Goal: Task Accomplishment & Management: Manage account settings

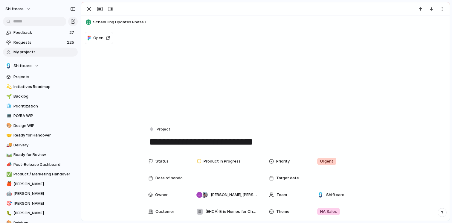
scroll to position [524, 0]
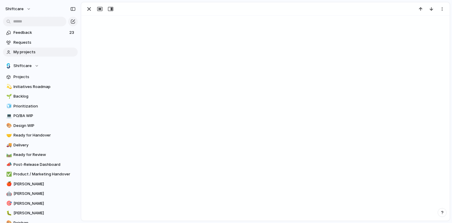
click at [34, 50] on span "My projects" at bounding box center [44, 52] width 62 height 6
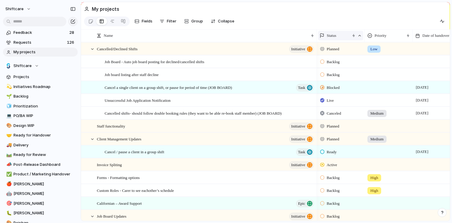
click at [334, 37] on span "Status" at bounding box center [332, 36] width 10 height 6
click at [164, 24] on div "Modify Hide Clear sort Sort descending" at bounding box center [226, 111] width 452 height 223
click at [167, 22] on span "Filter" at bounding box center [172, 21] width 10 height 6
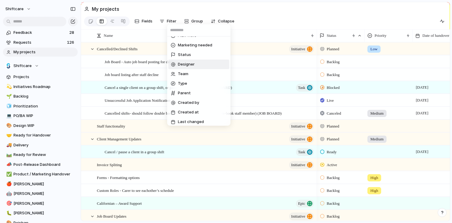
scroll to position [220, 0]
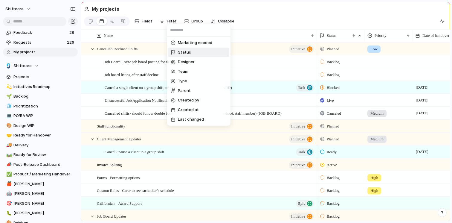
click at [195, 56] on li "Status" at bounding box center [198, 52] width 61 height 10
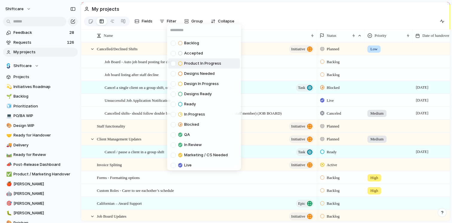
click at [196, 60] on span "Product In Progress" at bounding box center [202, 63] width 37 height 6
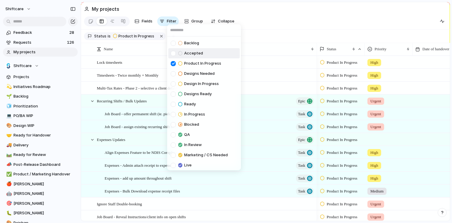
click at [194, 56] on span "Accepted" at bounding box center [193, 53] width 19 height 6
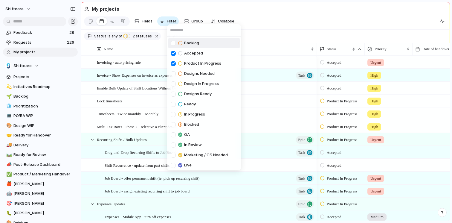
click at [260, 35] on div "Backlog Accepted Product In Progress Designs Needed Design In Progress Designs …" at bounding box center [226, 111] width 452 height 223
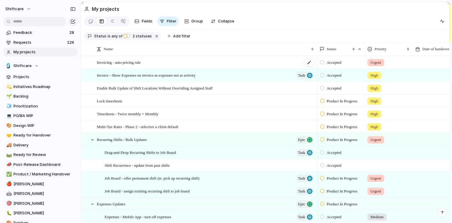
click at [238, 63] on div "Invoicing - auto pricing rule" at bounding box center [206, 62] width 218 height 12
click at [237, 94] on div "Enable Bulk Update of Shift Locations Without Overriding Assigned Staff" at bounding box center [206, 88] width 218 height 12
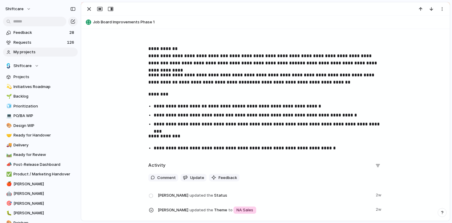
scroll to position [194, 0]
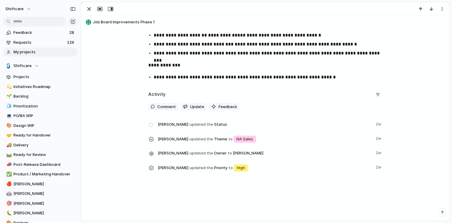
drag, startPoint x: 237, startPoint y: 107, endPoint x: 240, endPoint y: 107, distance: 3.0
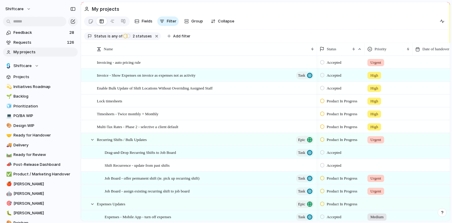
scroll to position [36, 0]
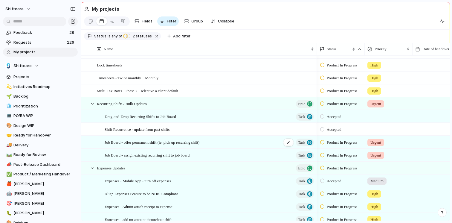
click at [237, 146] on div "Job Board - offer permanent shift (ie. pick up recurring shift) Task" at bounding box center [210, 142] width 210 height 12
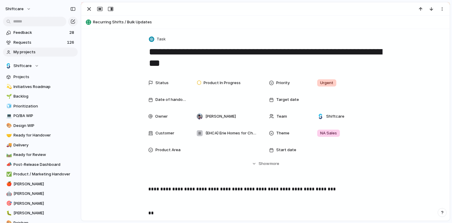
scroll to position [110, 0]
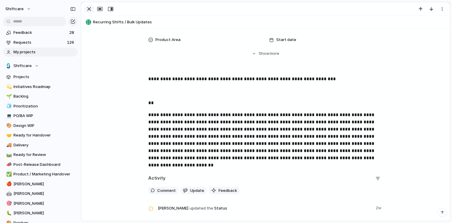
click at [88, 13] on div "button" at bounding box center [88, 8] width 7 height 7
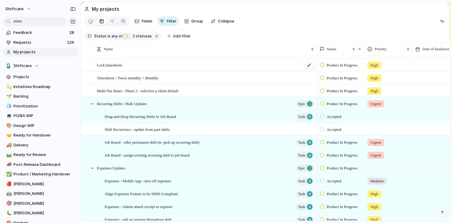
click at [258, 69] on div "Lock timesheets" at bounding box center [206, 65] width 218 height 12
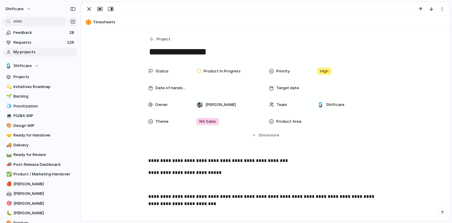
scroll to position [101, 0]
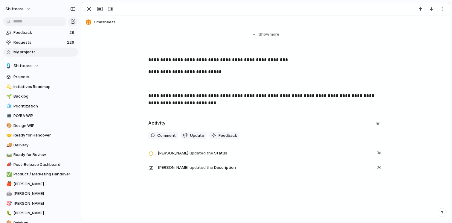
drag, startPoint x: 272, startPoint y: 120, endPoint x: 276, endPoint y: 109, distance: 12.3
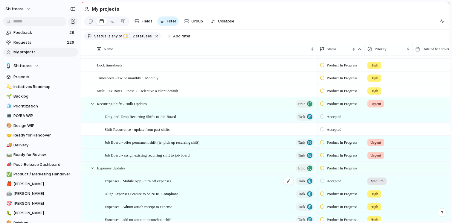
click at [204, 182] on div "Expenses - Mobile App - turn off expenses Task" at bounding box center [210, 180] width 210 height 12
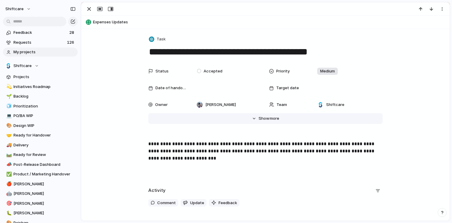
click at [271, 121] on span "more" at bounding box center [274, 118] width 10 height 6
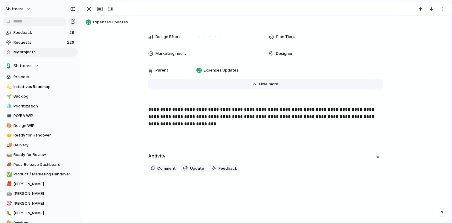
scroll to position [286, 0]
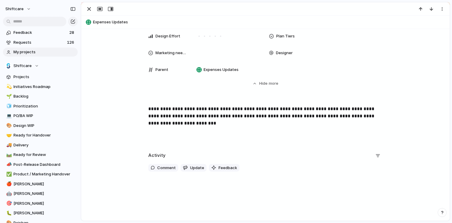
drag, startPoint x: 272, startPoint y: 134, endPoint x: 269, endPoint y: 132, distance: 3.8
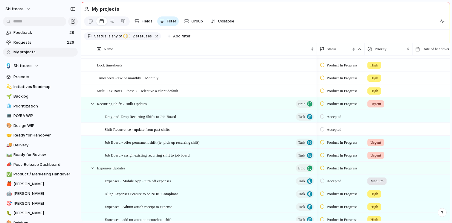
scroll to position [72, 0]
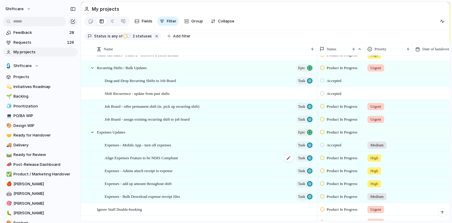
click at [223, 161] on div "Align Expenses Feature to be NDIS Compliant Task" at bounding box center [210, 157] width 210 height 12
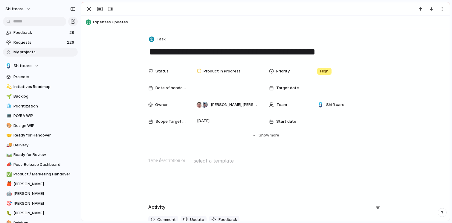
scroll to position [52, 0]
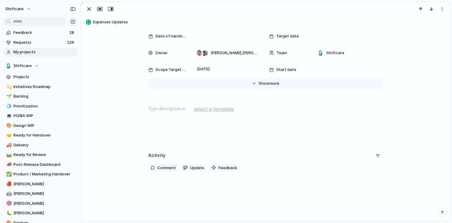
click at [262, 87] on button "Hide Show more" at bounding box center [265, 83] width 234 height 11
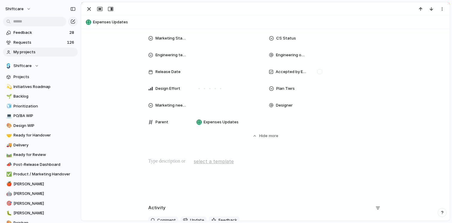
scroll to position [269, 0]
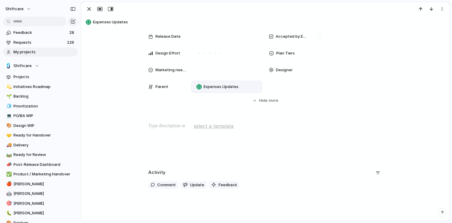
click at [220, 83] on div "Expenses Updates" at bounding box center [226, 86] width 65 height 7
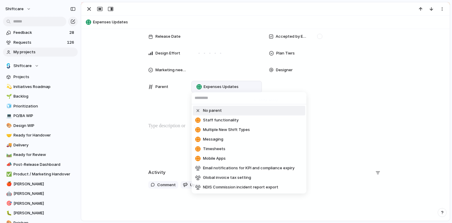
click at [384, 128] on div "No parent Staff functionality Multiple New Shift Types Messaging Timesheets Mob…" at bounding box center [226, 111] width 452 height 223
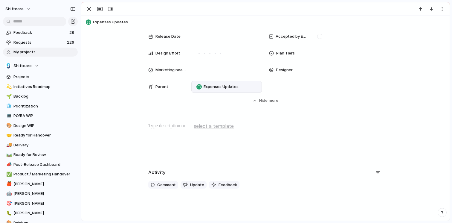
drag, startPoint x: 384, startPoint y: 128, endPoint x: 391, endPoint y: 117, distance: 12.6
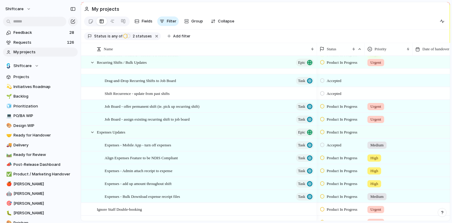
scroll to position [96, 0]
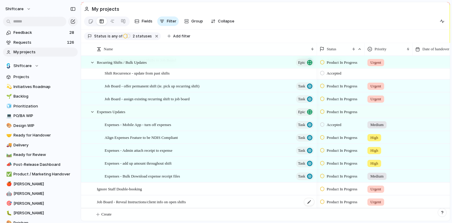
click at [239, 200] on div "Job Board - Reveal Instructions/client info on open shifts" at bounding box center [206, 201] width 218 height 12
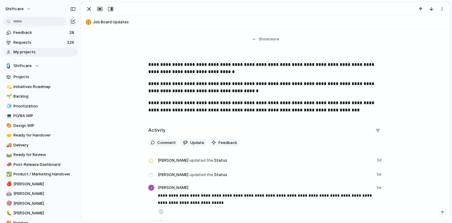
scroll to position [208, 0]
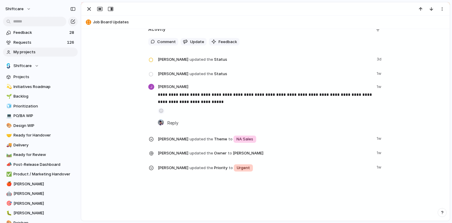
drag, startPoint x: 270, startPoint y: 182, endPoint x: 262, endPoint y: 188, distance: 10.2
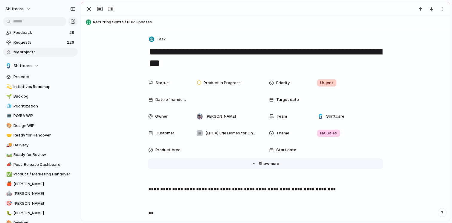
drag, startPoint x: 249, startPoint y: 155, endPoint x: 254, endPoint y: 160, distance: 6.6
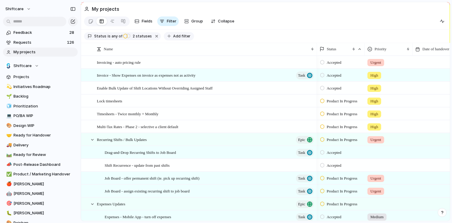
click at [174, 37] on span "Add filter" at bounding box center [181, 35] width 17 height 5
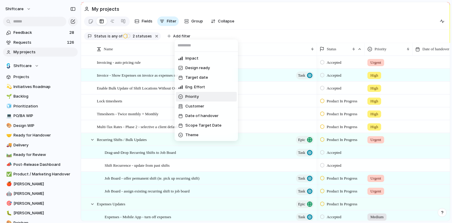
scroll to position [36, 0]
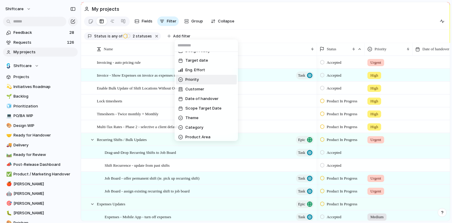
click at [211, 81] on li "Priority" at bounding box center [206, 80] width 61 height 10
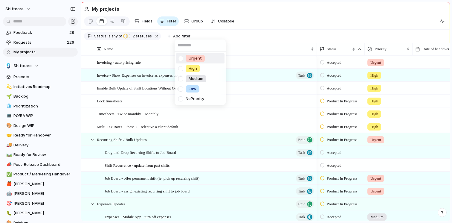
click at [180, 58] on div at bounding box center [180, 58] width 10 height 10
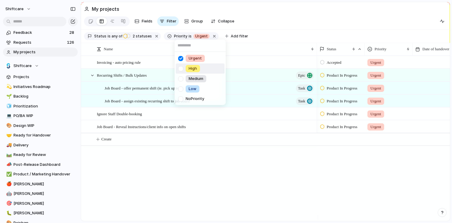
click at [182, 65] on div at bounding box center [180, 68] width 10 height 10
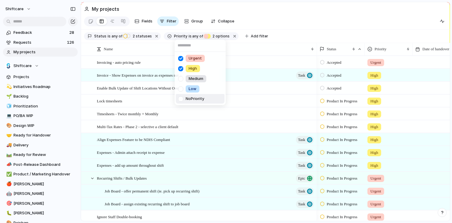
click at [301, 41] on div "Urgent High Medium Low No Priority" at bounding box center [226, 111] width 452 height 223
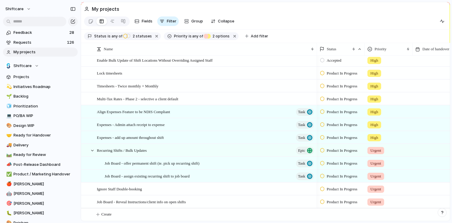
scroll to position [0, 0]
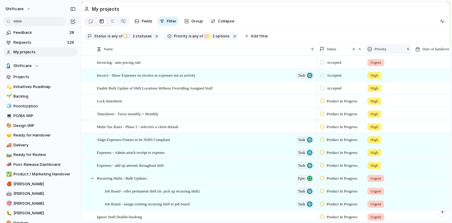
click at [390, 52] on div "Priority" at bounding box center [385, 49] width 37 height 6
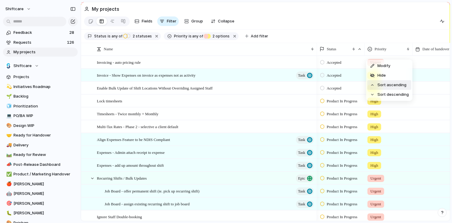
click at [390, 82] on li "Sort ascending" at bounding box center [389, 85] width 44 height 10
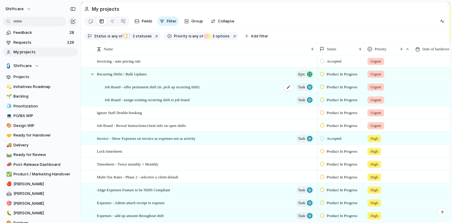
click at [226, 92] on div "Job Board - offer permanent shift (ie. pick up recurring shift) Task" at bounding box center [210, 87] width 210 height 12
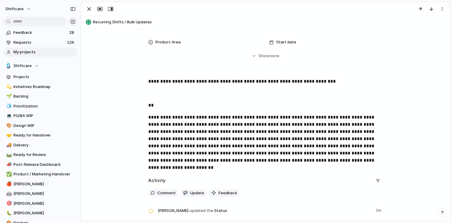
scroll to position [143, 0]
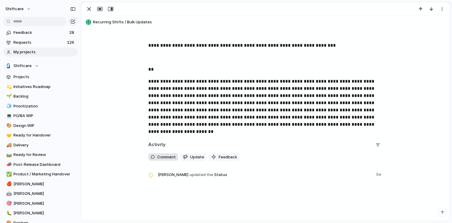
click at [164, 157] on span "Comment" at bounding box center [166, 157] width 19 height 6
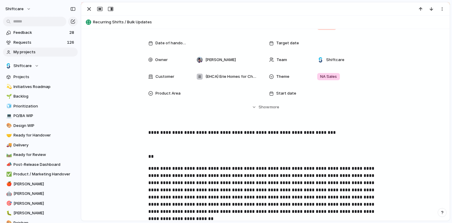
scroll to position [47, 0]
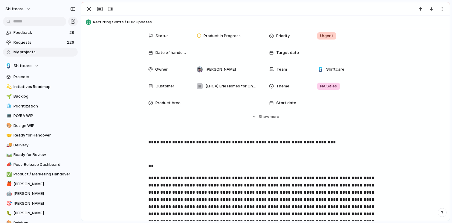
click at [313, 145] on p "**********" at bounding box center [265, 141] width 234 height 7
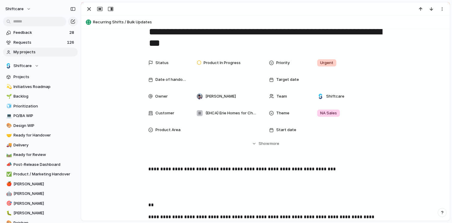
scroll to position [13, 0]
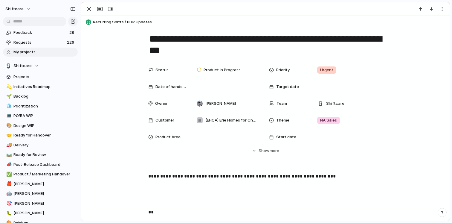
click at [213, 189] on p at bounding box center [265, 187] width 234 height 7
click at [212, 186] on p at bounding box center [265, 187] width 234 height 7
